Goal: Browse casually

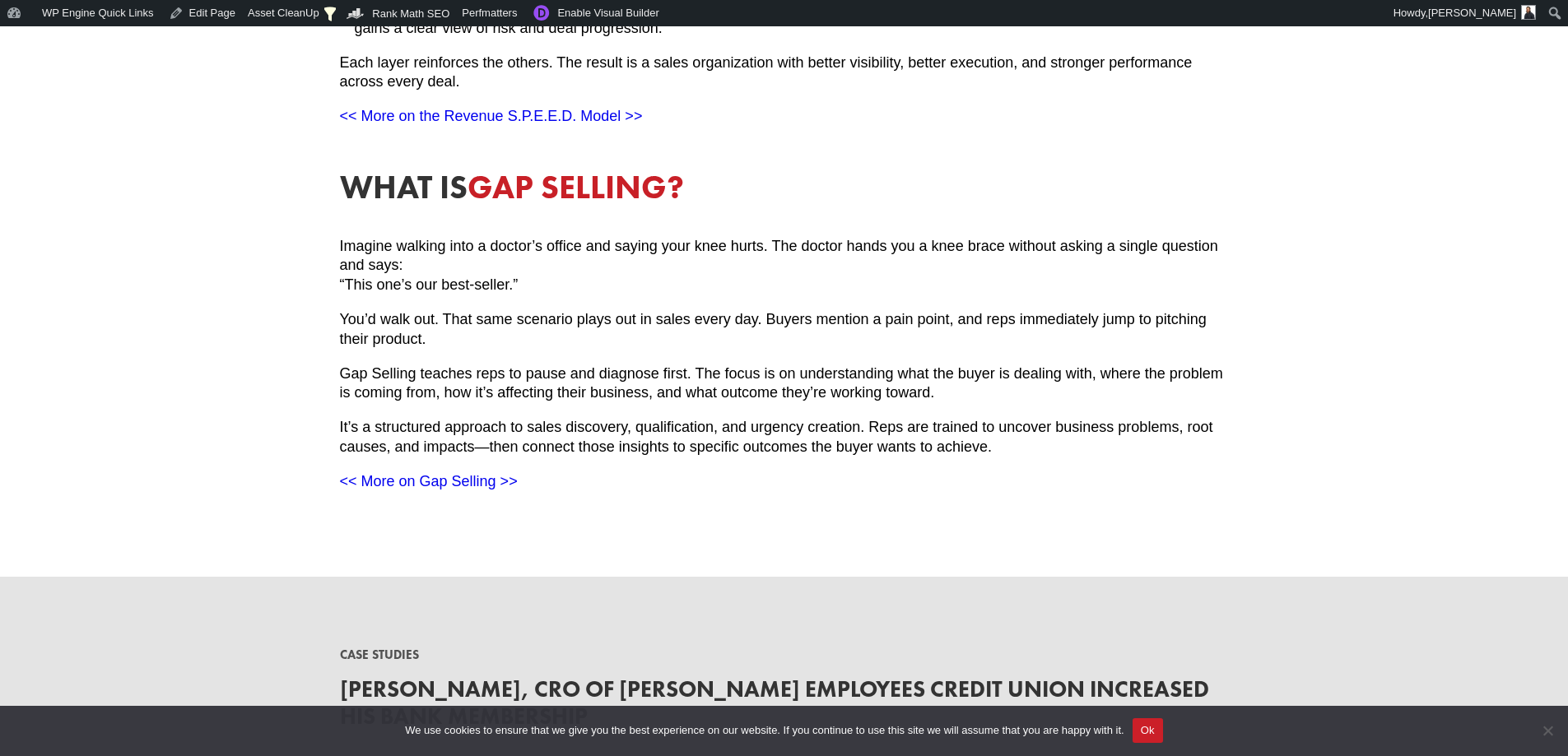
scroll to position [4523, 0]
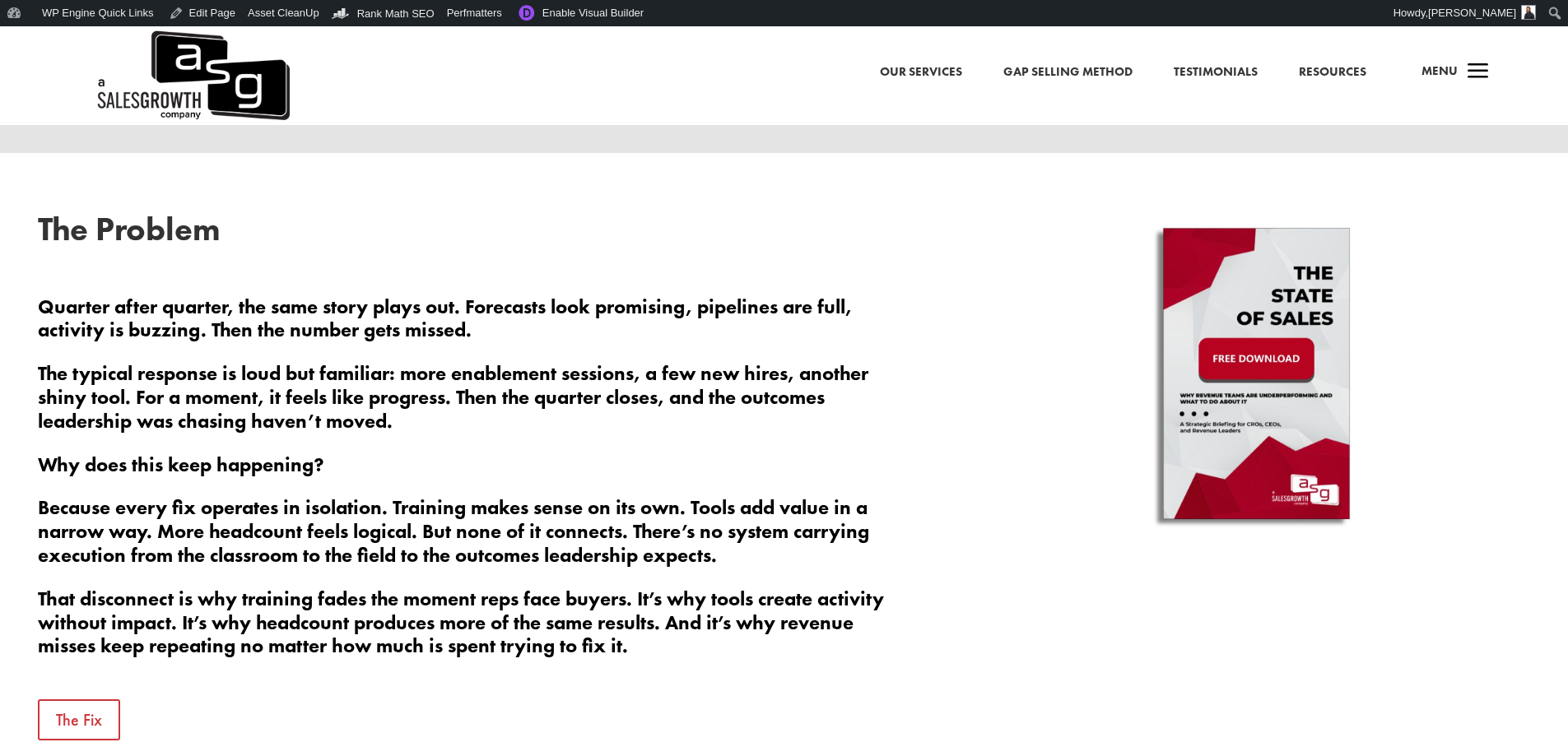
scroll to position [658, 0]
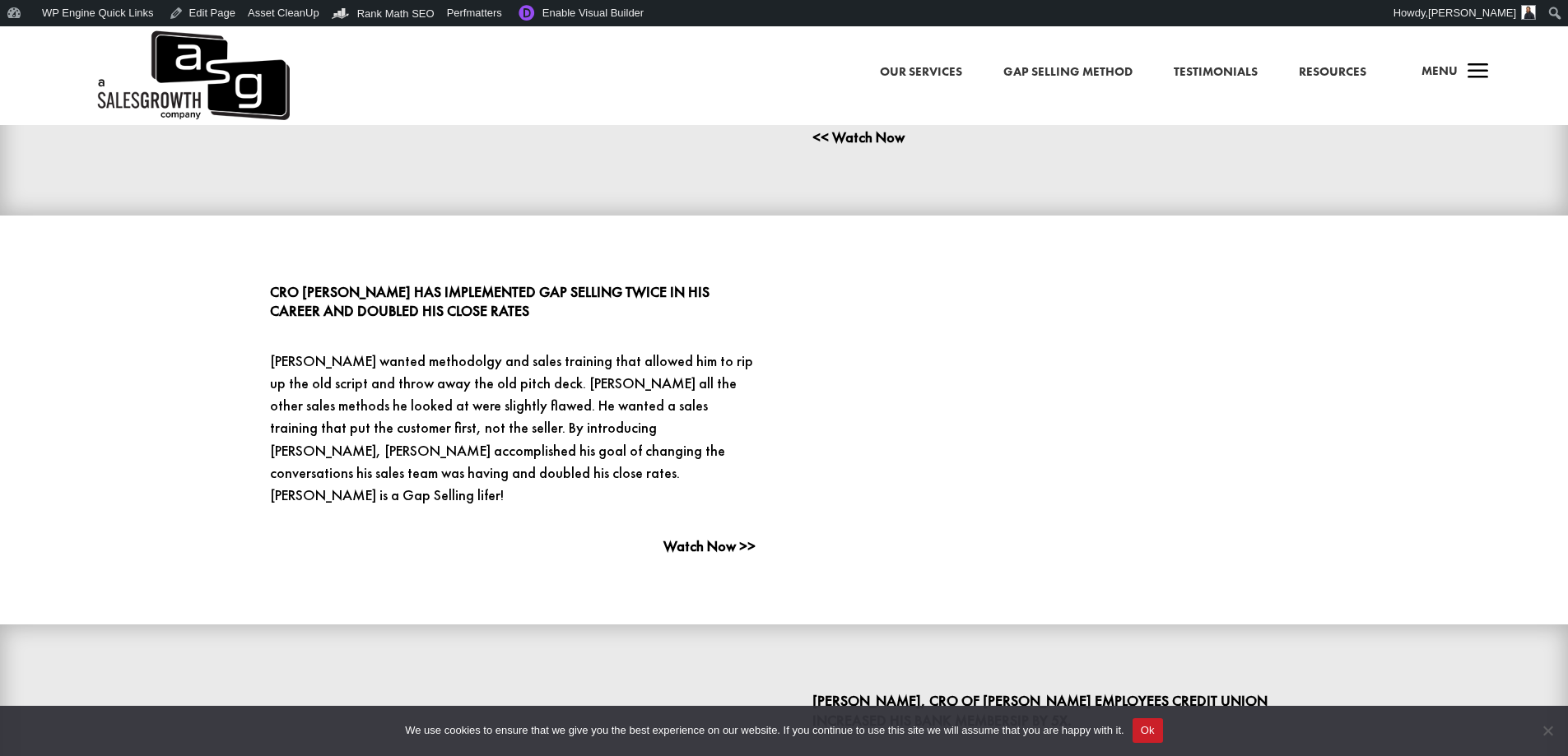
scroll to position [494, 0]
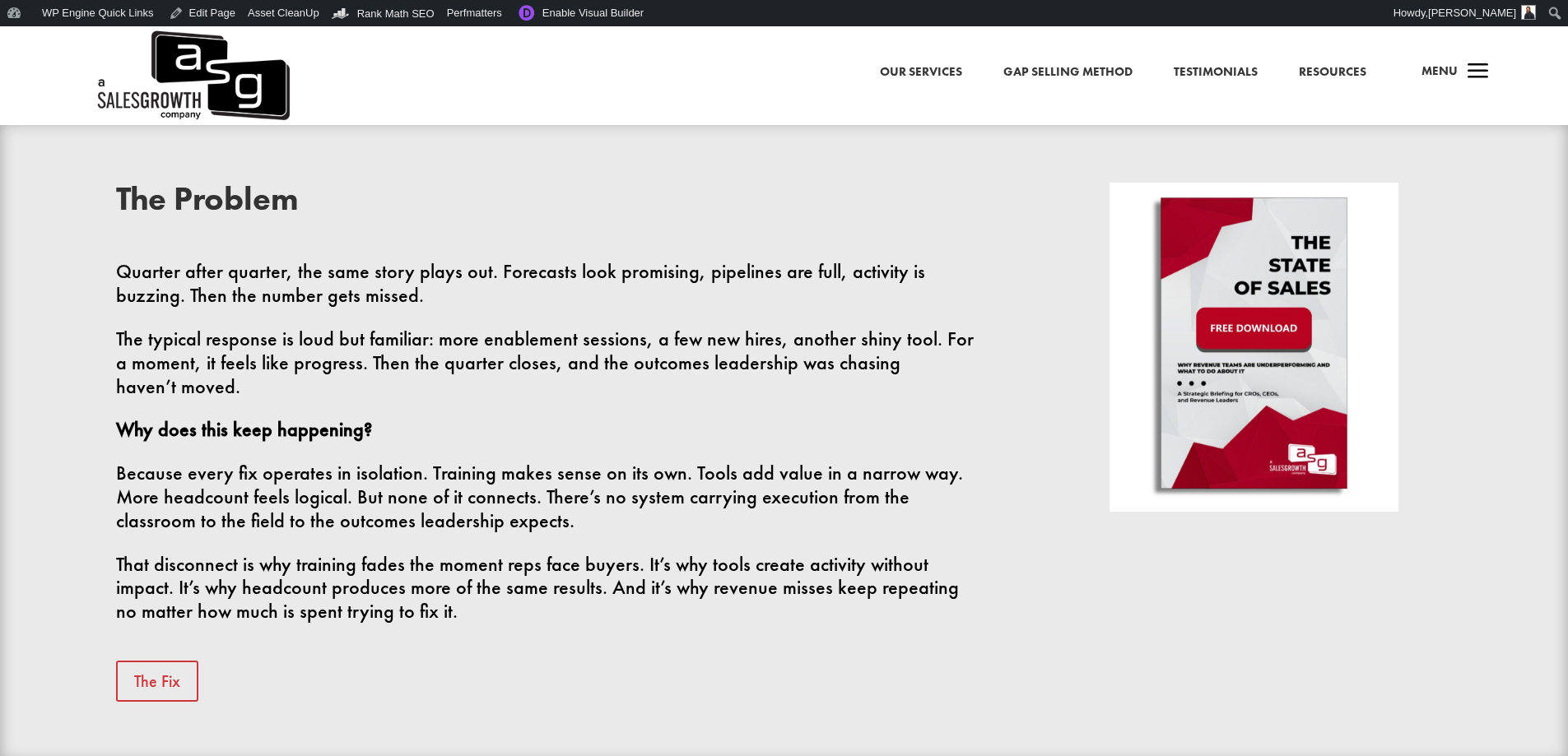
scroll to position [658, 0]
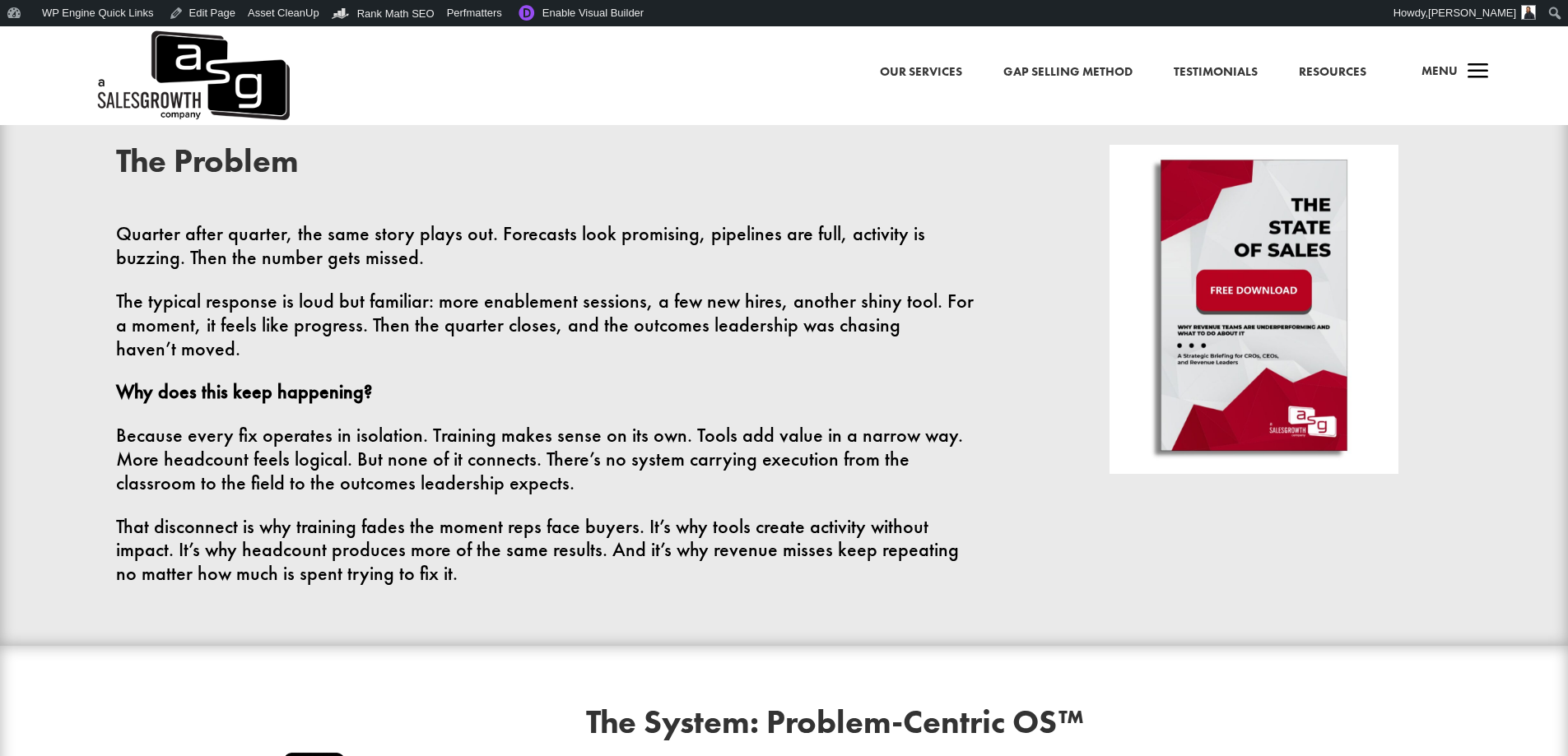
scroll to position [576, 0]
